Goal: Information Seeking & Learning: Check status

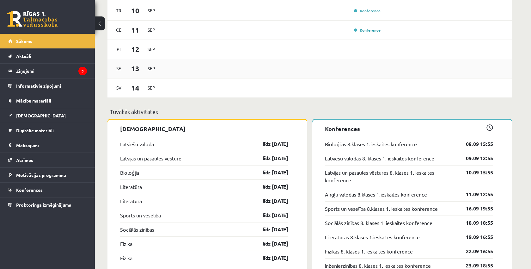
scroll to position [523, 0]
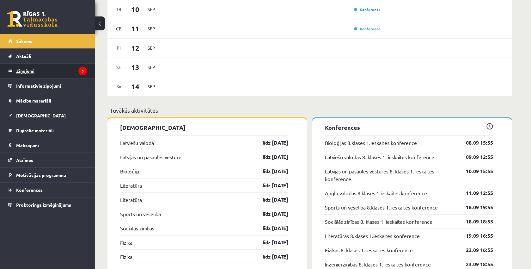
click at [50, 72] on legend "Ziņojumi 3" at bounding box center [51, 71] width 71 height 15
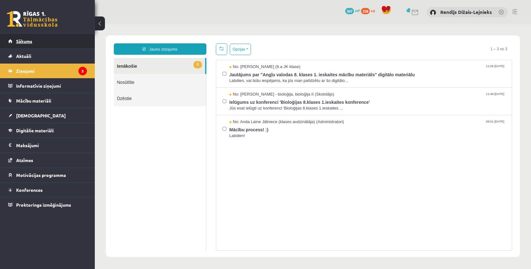
click at [23, 43] on span "Sākums" at bounding box center [24, 41] width 16 height 6
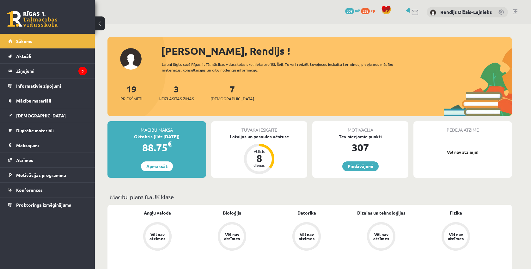
click at [23, 43] on span "Sākums" at bounding box center [24, 41] width 16 height 6
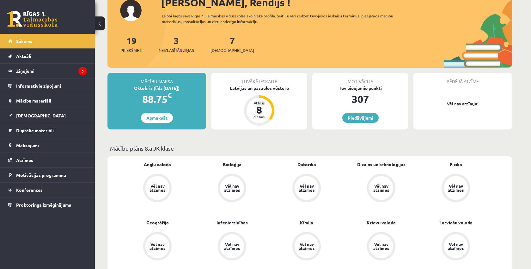
scroll to position [57, 0]
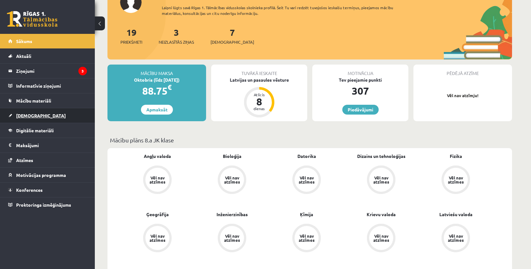
click at [25, 116] on span "[DEMOGRAPHIC_DATA]" at bounding box center [41, 116] width 50 height 6
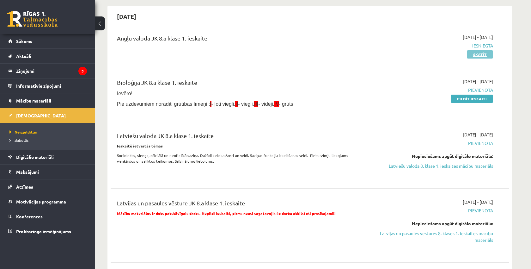
click at [484, 54] on link "Skatīt" at bounding box center [480, 54] width 26 height 8
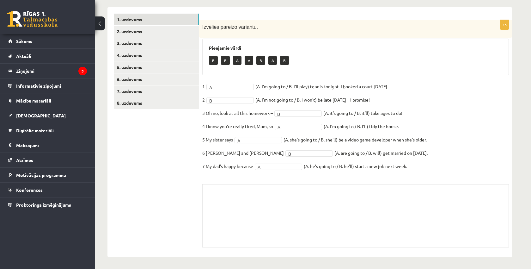
scroll to position [86, 0]
click at [124, 32] on link "2. uzdevums" at bounding box center [156, 32] width 85 height 12
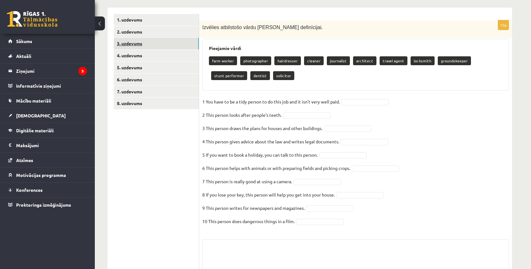
click at [126, 43] on link "3. uzdevums" at bounding box center [156, 44] width 85 height 12
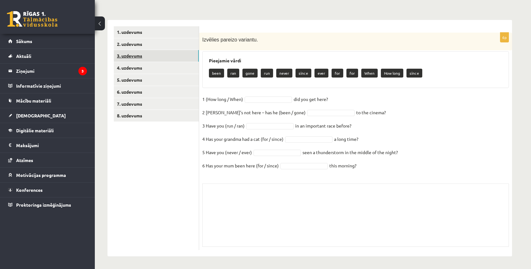
scroll to position [73, 0]
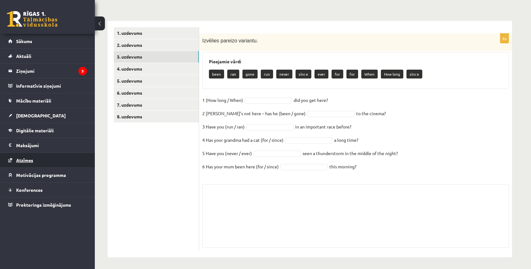
click at [28, 159] on span "Atzīmes" at bounding box center [24, 160] width 17 height 6
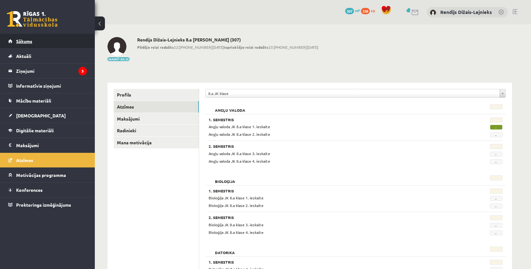
click at [29, 42] on span "Sākums" at bounding box center [24, 41] width 16 height 6
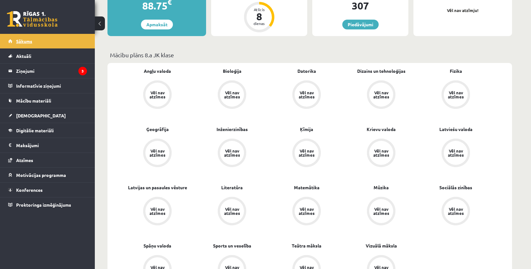
scroll to position [145, 0]
